Goal: Transaction & Acquisition: Subscribe to service/newsletter

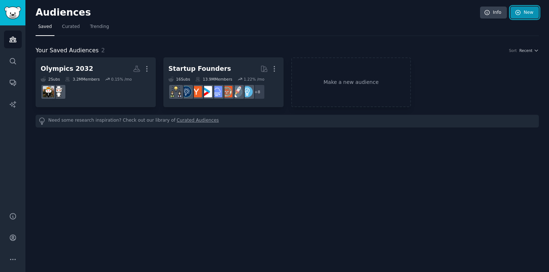
click at [526, 13] on link "New" at bounding box center [524, 13] width 28 height 12
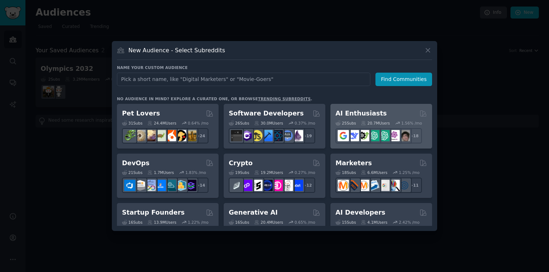
click at [354, 115] on h2 "AI Enthusiasts" at bounding box center [360, 113] width 51 height 9
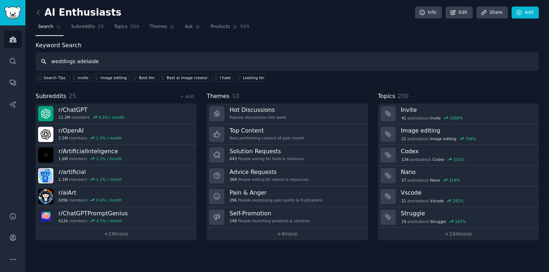
type input "weddings adelaide"
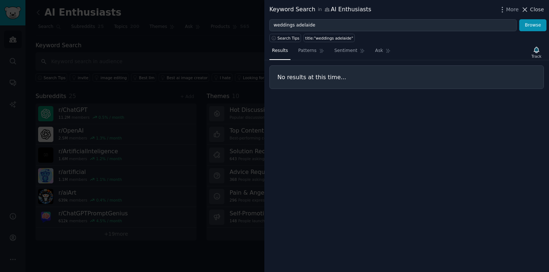
click at [536, 11] on span "Close" at bounding box center [537, 10] width 14 height 8
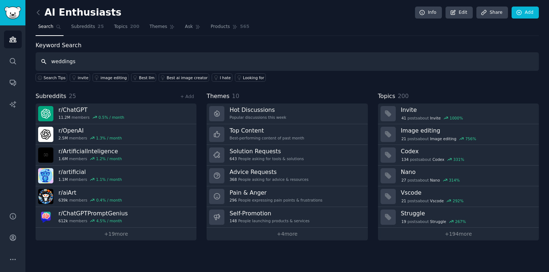
type input "weddings"
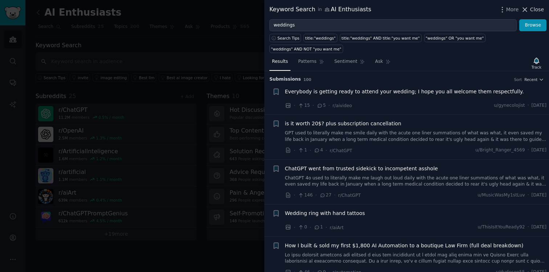
click at [534, 8] on span "Close" at bounding box center [537, 10] width 14 height 8
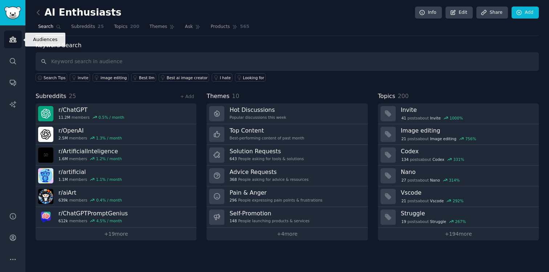
click at [17, 42] on link "Audiences" at bounding box center [13, 39] width 18 height 18
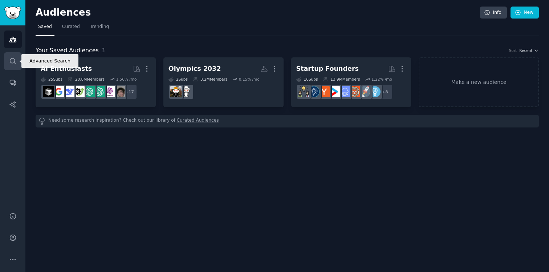
click at [13, 58] on icon "Sidebar" at bounding box center [13, 61] width 6 height 6
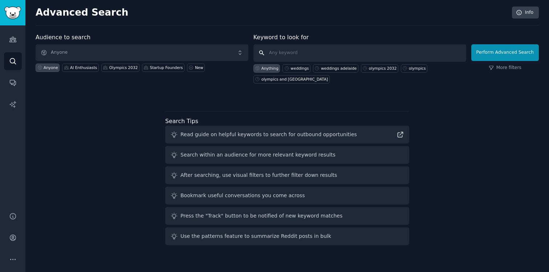
click at [297, 57] on input "text" at bounding box center [359, 52] width 213 height 17
click at [356, 66] on div "weddings adelaide" at bounding box center [339, 68] width 36 height 5
type input "weddings adelaide"
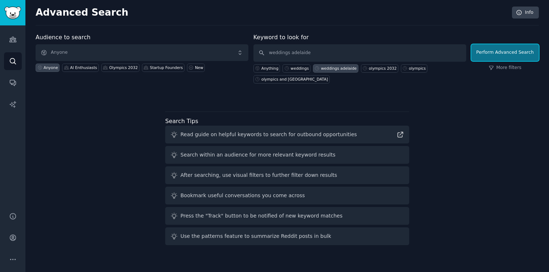
click at [493, 50] on button "Perform Advanced Search" at bounding box center [505, 52] width 68 height 17
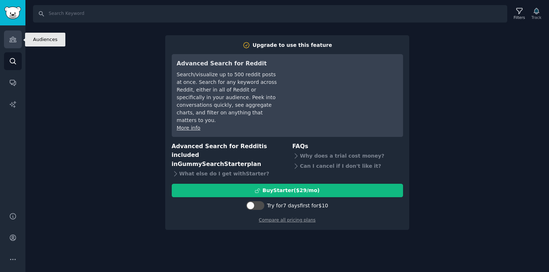
click at [11, 43] on link "Audiences" at bounding box center [13, 39] width 18 height 18
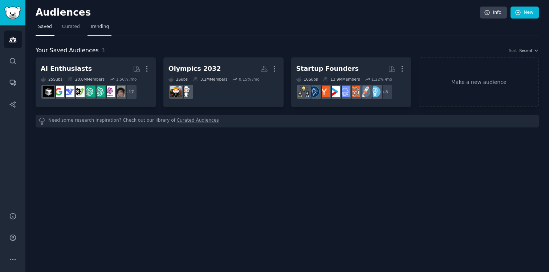
click at [106, 26] on span "Trending" at bounding box center [99, 27] width 19 height 7
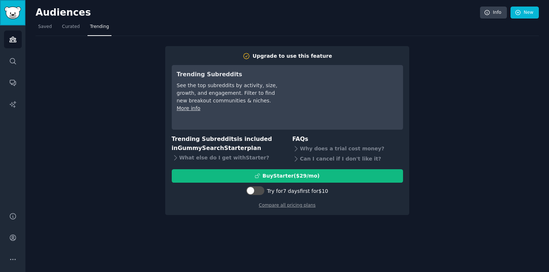
click at [13, 13] on img "Sidebar" at bounding box center [12, 13] width 17 height 13
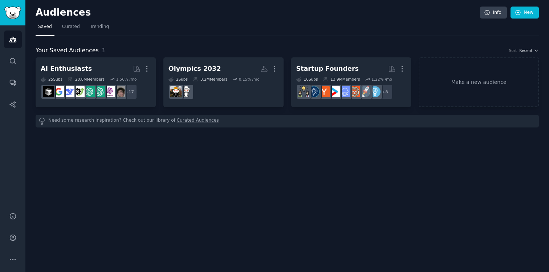
click at [118, 33] on nav "Saved Curated Trending" at bounding box center [287, 28] width 503 height 15
click at [103, 30] on link "Trending" at bounding box center [99, 28] width 24 height 15
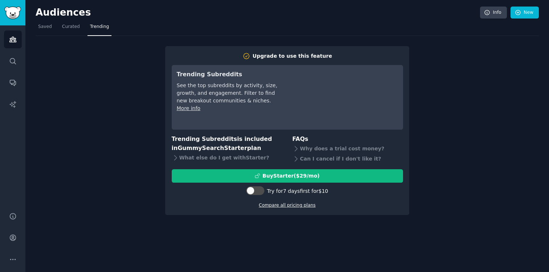
click at [283, 206] on link "Compare all pricing plans" at bounding box center [287, 205] width 57 height 5
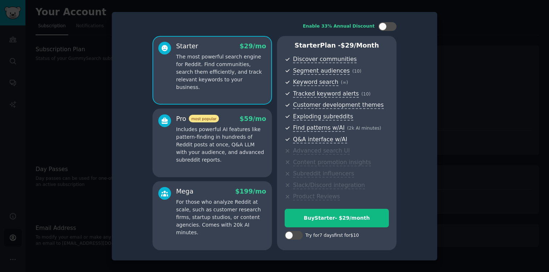
click at [502, 131] on div at bounding box center [274, 136] width 549 height 272
